Goal: Task Accomplishment & Management: Manage account settings

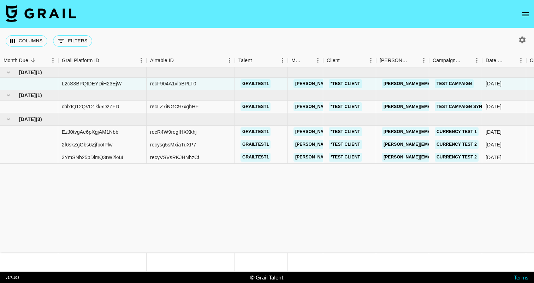
click at [529, 16] on button "open drawer" at bounding box center [525, 14] width 14 height 14
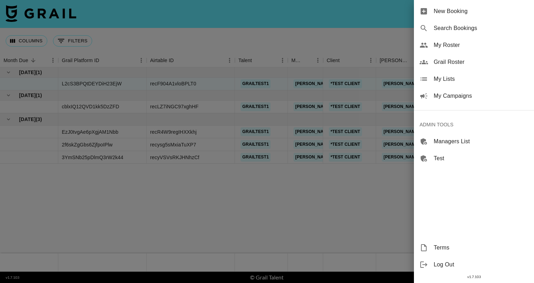
click at [277, 32] on div at bounding box center [267, 141] width 534 height 283
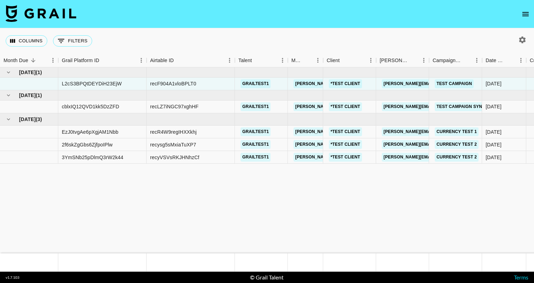
click at [524, 14] on icon "open drawer" at bounding box center [525, 14] width 8 height 8
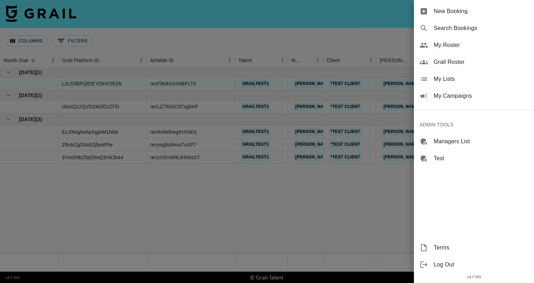
click at [296, 52] on div at bounding box center [267, 141] width 534 height 283
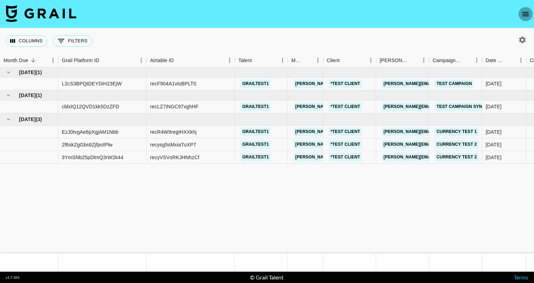
click at [525, 14] on icon "open drawer" at bounding box center [525, 14] width 8 height 8
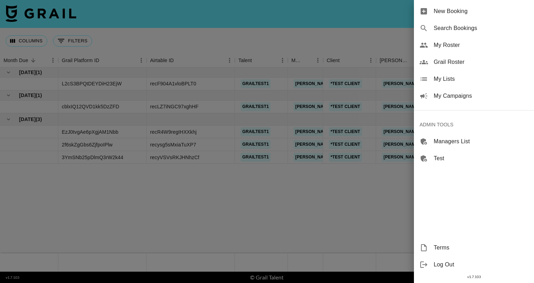
click at [435, 262] on span "Log Out" at bounding box center [480, 264] width 95 height 8
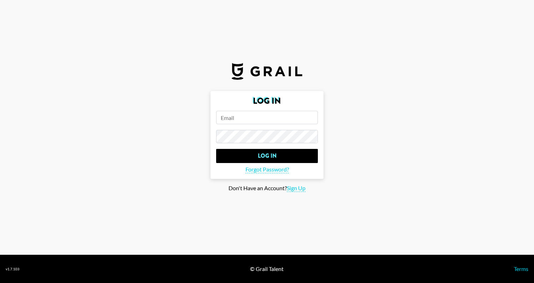
click at [238, 119] on input "email" at bounding box center [267, 117] width 102 height 13
paste input "Scarlettandtiania@gmail.com"
type input "Scarlettandtiania@gmail.com"
click at [414, 92] on main "Log In Scarlettandtiania@gmail.com Log In Forgot Password? Don't Have an Accoun…" at bounding box center [267, 141] width 522 height 101
click at [403, 124] on main "Log In Scarlettandtiania@gmail.com Log In Forgot Password? Don't Have an Accoun…" at bounding box center [267, 141] width 522 height 101
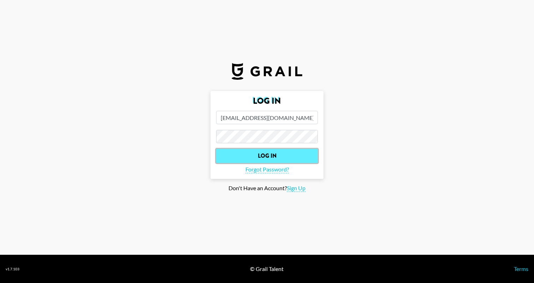
click at [274, 158] on input "Log In" at bounding box center [267, 156] width 102 height 14
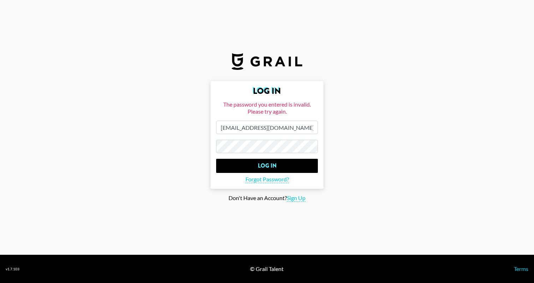
click at [180, 150] on main "Log In The password you entered is invalid. Please try again. Scarlettandtiania…" at bounding box center [267, 141] width 522 height 121
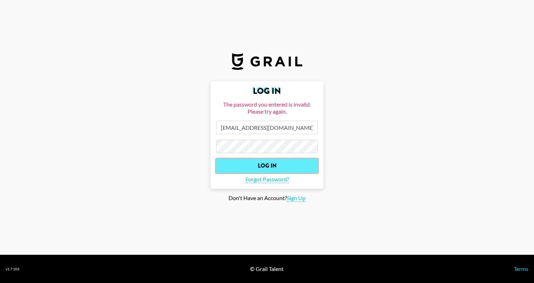
click at [240, 162] on input "Log In" at bounding box center [267, 166] width 102 height 14
